Goal: Task Accomplishment & Management: Manage account settings

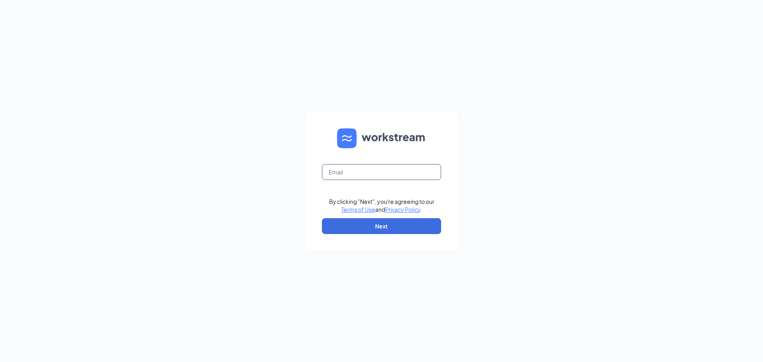
click at [352, 169] on input "text" at bounding box center [381, 172] width 119 height 16
type input "[EMAIL_ADDRESS][DOMAIN_NAME]"
click at [388, 229] on button "Next" at bounding box center [381, 226] width 119 height 16
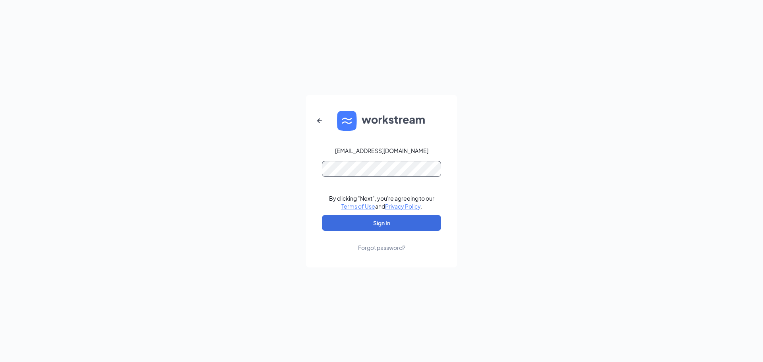
click at [322, 215] on button "Sign In" at bounding box center [381, 223] width 119 height 16
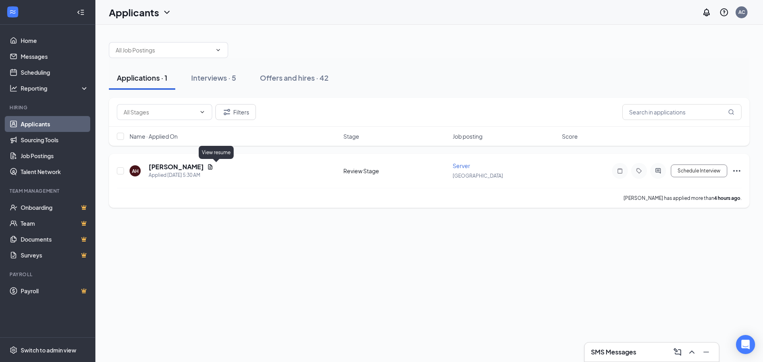
click at [213, 168] on icon "Document" at bounding box center [210, 166] width 4 height 5
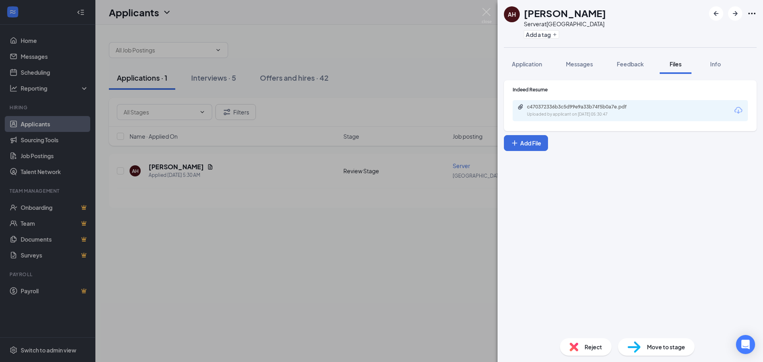
click at [619, 117] on div "c470372336b3c5d99e9a33b74f5b0a7e.pdf Uploaded by applicant on [DATE] 05:30:47" at bounding box center [629, 110] width 235 height 21
click at [603, 108] on div "c470372336b3c5d99e9a33b74f5b0a7e.pdf" at bounding box center [582, 107] width 111 height 6
click at [327, 42] on div "AH [PERSON_NAME] Server at [GEOGRAPHIC_DATA] Add a tag Application Messages Fee…" at bounding box center [381, 181] width 763 height 362
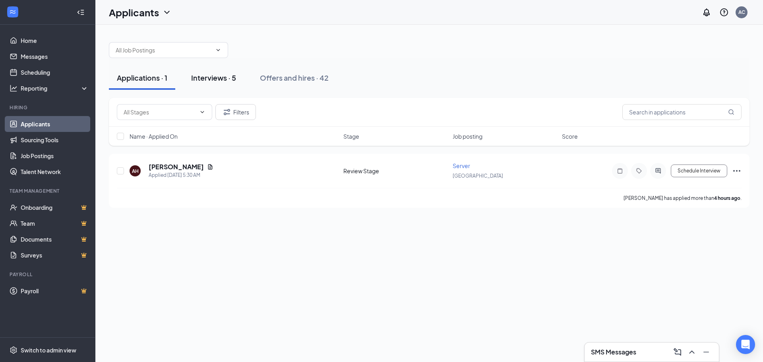
click at [211, 75] on div "Interviews · 5" at bounding box center [213, 78] width 45 height 10
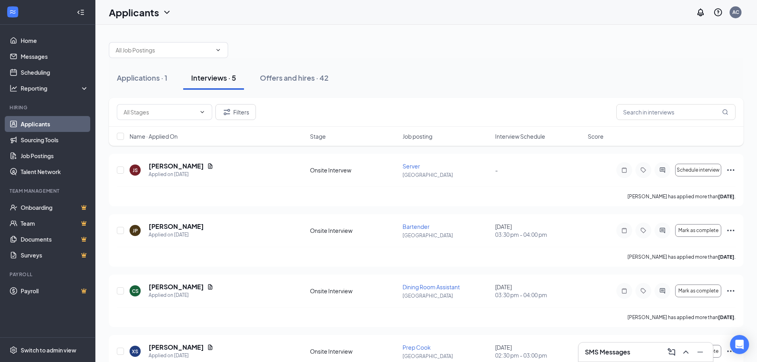
click at [518, 139] on span "Interview Schedule" at bounding box center [520, 136] width 50 height 8
click at [207, 166] on icon "Document" at bounding box center [210, 166] width 6 height 6
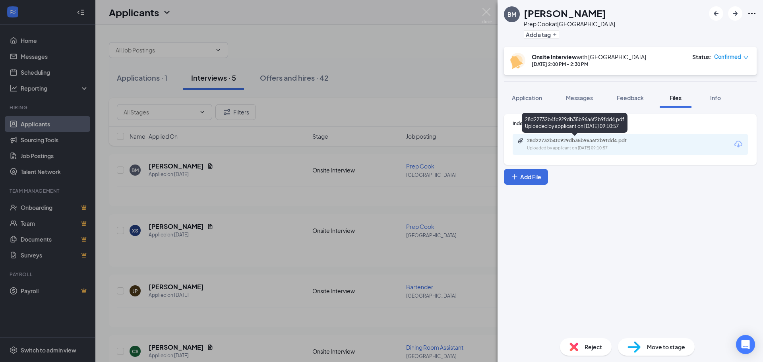
click at [591, 145] on div "Uploaded by applicant on Aug 23, 2025 at 09:10:57" at bounding box center [586, 148] width 119 height 6
drag, startPoint x: 486, startPoint y: 14, endPoint x: 472, endPoint y: 32, distance: 22.7
click at [486, 14] on img at bounding box center [486, 15] width 10 height 15
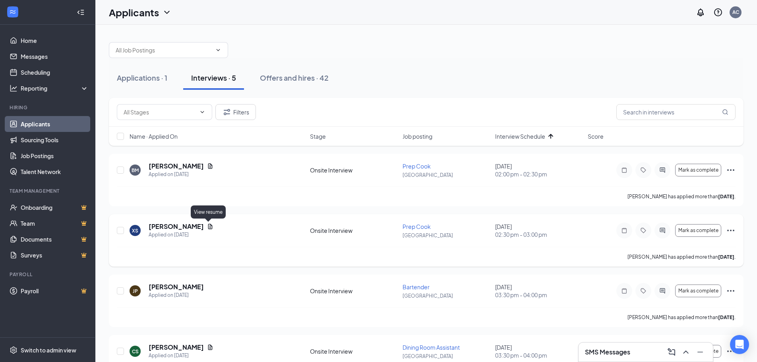
click at [208, 226] on icon "Document" at bounding box center [210, 226] width 6 height 6
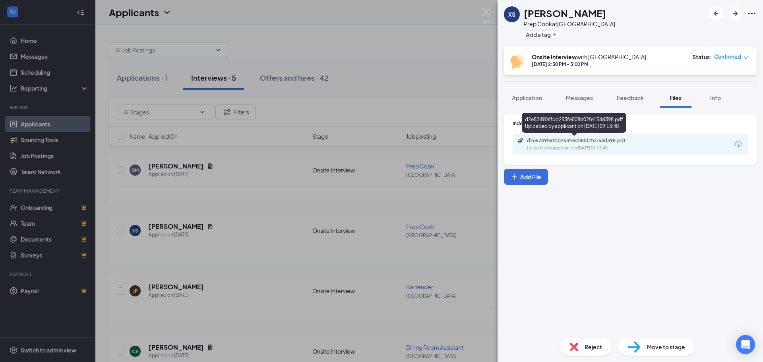
click at [587, 142] on div "d2e524906fbb253fe508d02fe154d398.pdf" at bounding box center [582, 140] width 111 height 6
click at [149, 72] on div "XS Xavier Stoughton Prep Cook at Alta Via Fox Chapel Add a tag Onsite Interview…" at bounding box center [381, 181] width 763 height 362
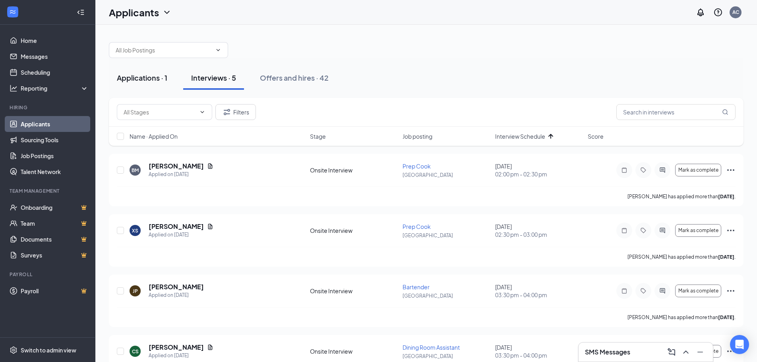
click at [148, 78] on div "Applications · 1" at bounding box center [142, 78] width 50 height 10
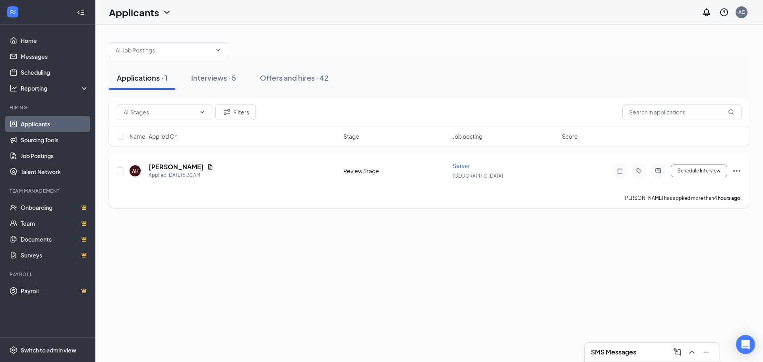
click at [737, 173] on icon "Ellipses" at bounding box center [737, 171] width 10 height 10
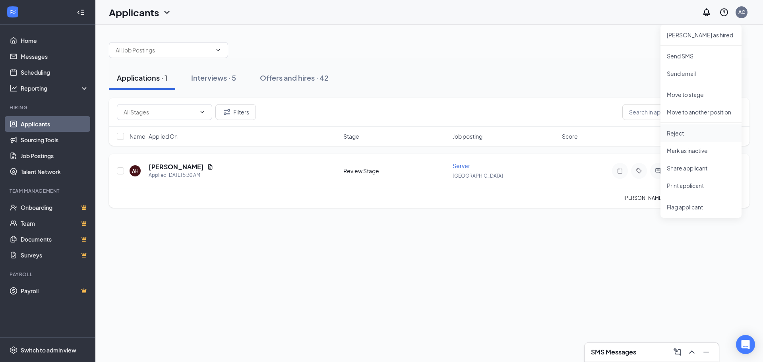
click at [698, 131] on p "Reject" at bounding box center [701, 133] width 68 height 8
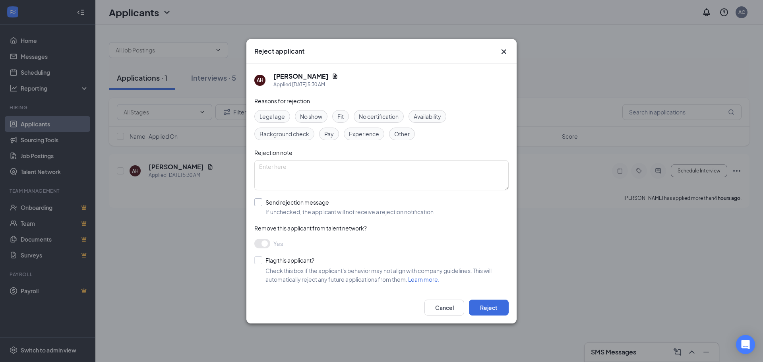
click at [259, 203] on input "Send rejection message If unchecked, the applicant will not receive a rejection…" at bounding box center [344, 206] width 181 height 17
checkbox input "true"
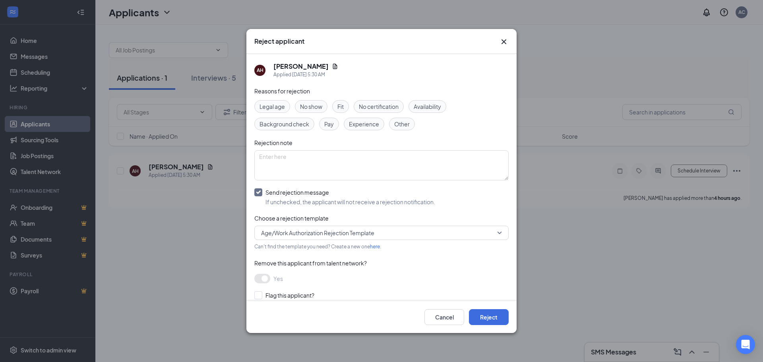
click at [377, 234] on span "Age/Work Authorization Rejection Template" at bounding box center [378, 233] width 234 height 12
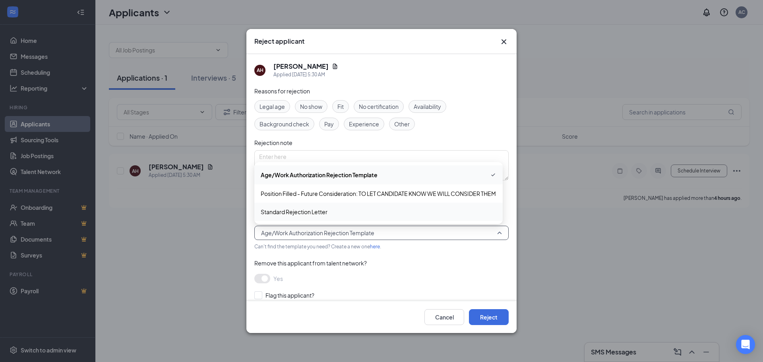
drag, startPoint x: 319, startPoint y: 209, endPoint x: 322, endPoint y: 214, distance: 6.1
click at [319, 209] on span "Standard Rejection Letter" at bounding box center [294, 211] width 67 height 9
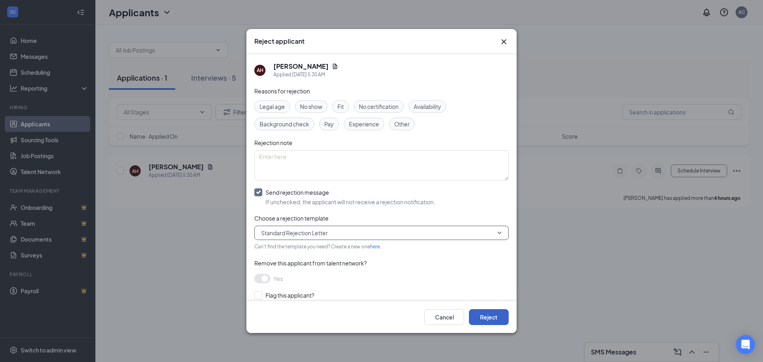
click at [488, 318] on button "Reject" at bounding box center [489, 317] width 40 height 16
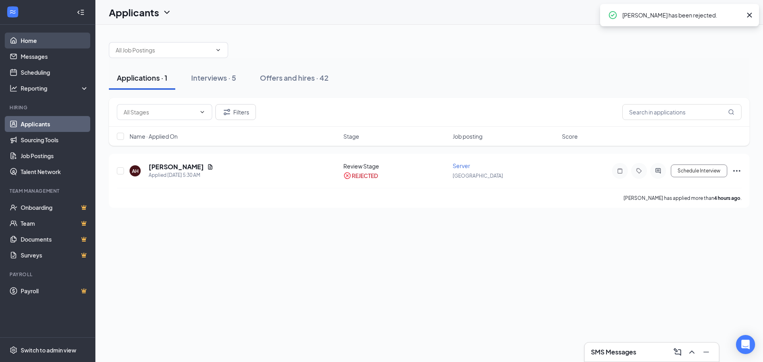
click at [29, 33] on link "Home" at bounding box center [55, 41] width 68 height 16
